Goal: Information Seeking & Learning: Find specific page/section

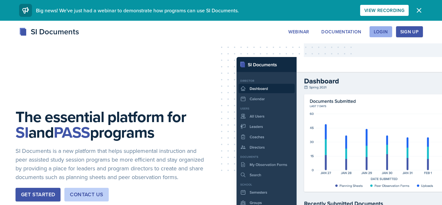
click at [388, 30] on div "Login" at bounding box center [381, 31] width 14 height 5
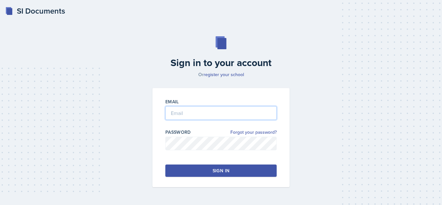
click at [198, 110] on input "email" at bounding box center [220, 113] width 111 height 14
type input "[EMAIL_ADDRESS][DOMAIN_NAME]"
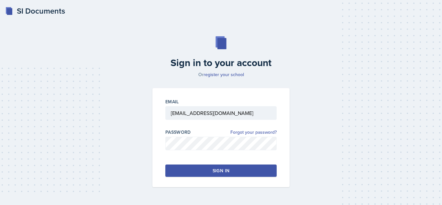
click at [194, 168] on button "Sign in" at bounding box center [220, 171] width 111 height 12
click at [200, 169] on button "Sign in" at bounding box center [220, 171] width 111 height 12
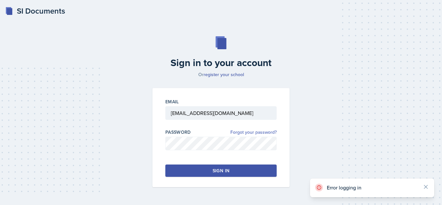
click at [274, 131] on link "Forgot your password?" at bounding box center [254, 132] width 46 height 7
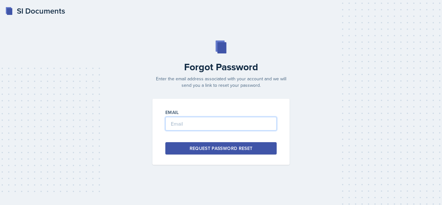
click at [174, 121] on input "email" at bounding box center [220, 124] width 111 height 14
type input "[EMAIL_ADDRESS][DOMAIN_NAME]"
click at [181, 145] on button "Request Password Reset" at bounding box center [220, 148] width 111 height 12
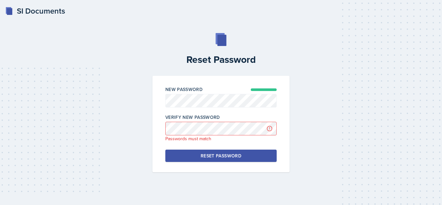
click at [220, 153] on div "Reset Password" at bounding box center [221, 156] width 41 height 6
click at [155, 126] on div "New Password Verify New Password Passwords must match Reset Password" at bounding box center [221, 124] width 137 height 97
click at [191, 150] on button "Reset Password" at bounding box center [220, 156] width 111 height 12
click at [140, 134] on div "Reset Password New Password Verify New Password Passwords must match Reset Pass…" at bounding box center [221, 102] width 422 height 139
click at [208, 158] on div "Reset Password" at bounding box center [221, 156] width 41 height 6
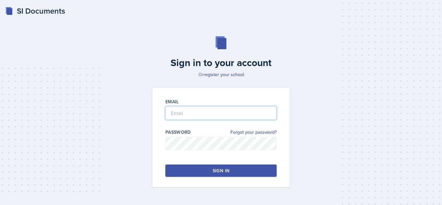
type input "[EMAIL_ADDRESS][DOMAIN_NAME]"
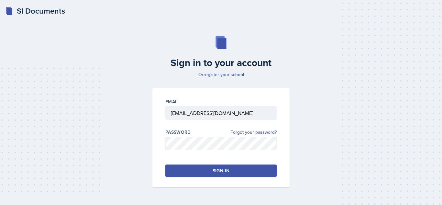
click at [215, 172] on div "Sign in" at bounding box center [221, 170] width 17 height 6
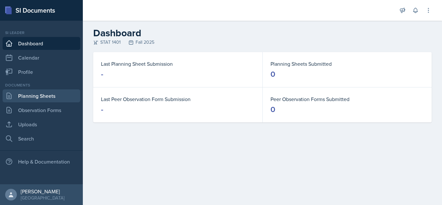
click at [38, 99] on link "Planning Sheets" at bounding box center [42, 95] width 78 height 13
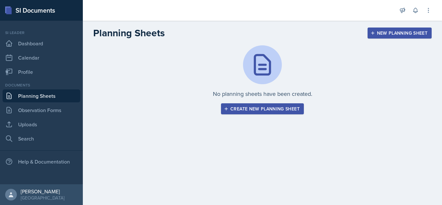
click at [240, 110] on div "Create new planning sheet" at bounding box center [262, 108] width 74 height 5
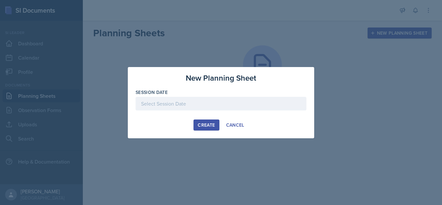
click at [215, 102] on div at bounding box center [221, 104] width 171 height 14
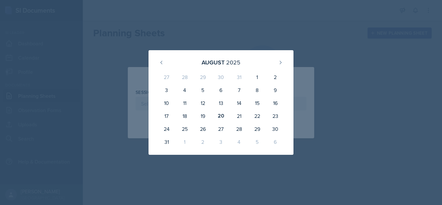
click at [300, 39] on div at bounding box center [221, 102] width 442 height 205
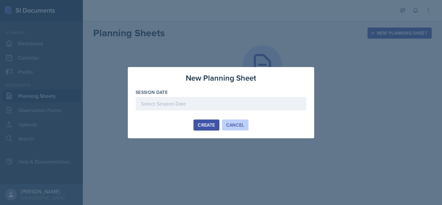
click at [227, 125] on div "Cancel" at bounding box center [235, 124] width 18 height 5
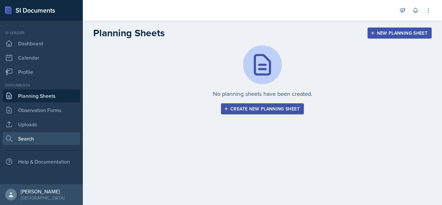
click at [32, 138] on link "Search" at bounding box center [42, 138] width 78 height 13
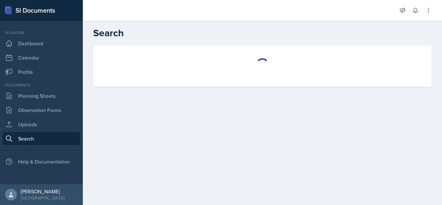
select select "all"
select select "1"
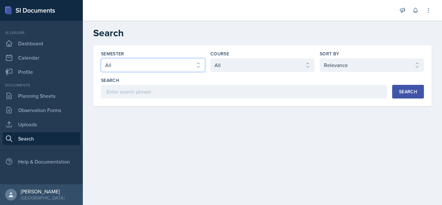
click at [194, 65] on select "Select semester All Fall 2025 Summer 2025 Spring 2025 Fall 2024 Summer 2024 Spr…" at bounding box center [153, 65] width 104 height 14
select select "a8ed5ca7-d3a3-44eb-ad59-ceca828f7d72"
click at [101, 58] on select "Select semester All Fall 2025 Summer 2025 Spring 2025 Fall 2024 Summer 2024 Spr…" at bounding box center [153, 65] width 104 height 14
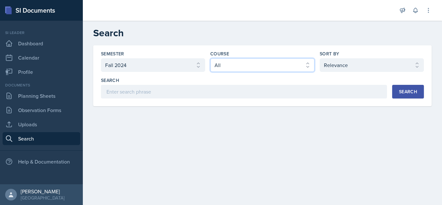
click at [269, 67] on select "Select course All ACCT 2101 ACCT 2102 ACCT 4050 ANTH 1102 ANTH 3301 ARCH 1000 A…" at bounding box center [262, 65] width 104 height 14
select select "834e4a61-10d2-4b52-98e1-66666996b5f0"
click at [210, 58] on select "Select course All ACCT 2101 ACCT 2102 ACCT 4050 ANTH 1102 ANTH 3301 ARCH 1000 A…" at bounding box center [262, 65] width 104 height 14
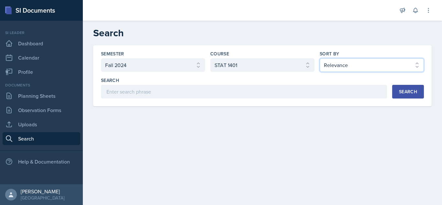
click at [362, 63] on select "Select sort by Relevance Document Date (Asc) Document Date (Desc)" at bounding box center [372, 65] width 104 height 14
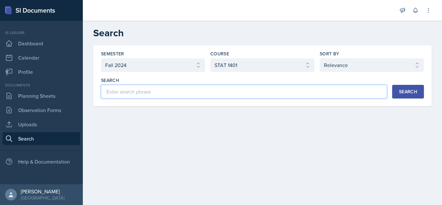
click at [259, 91] on input at bounding box center [244, 92] width 286 height 14
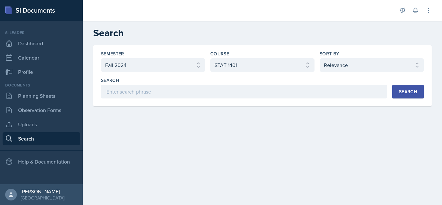
click at [415, 92] on div "Search" at bounding box center [408, 91] width 18 height 5
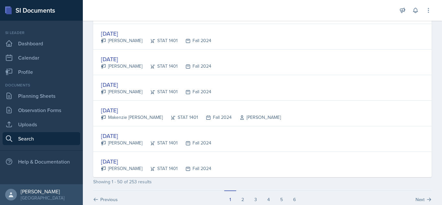
scroll to position [1244, 0]
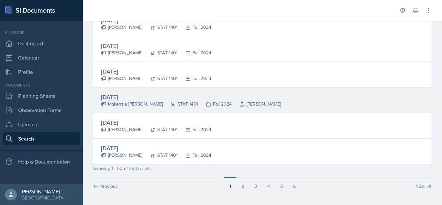
click at [137, 106] on div "Makenzie Aiyana Brown" at bounding box center [132, 104] width 62 height 7
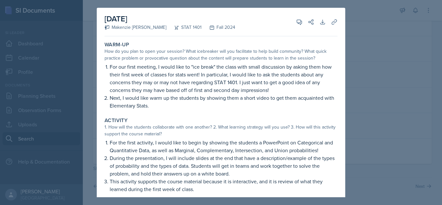
click at [203, 132] on div "1. How will the students collaborate with one another? 2. What learning strateg…" at bounding box center [221, 131] width 233 height 14
click at [175, 133] on div "1. How will the students collaborate with one another? 2. What learning strateg…" at bounding box center [221, 131] width 233 height 14
